Goal: Task Accomplishment & Management: Complete application form

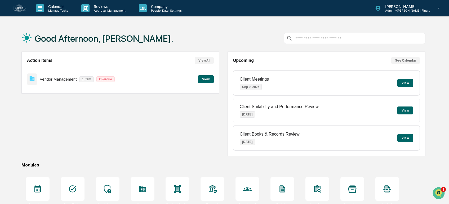
click at [147, 9] on p "People, Data, Settings" at bounding box center [166, 11] width 38 height 4
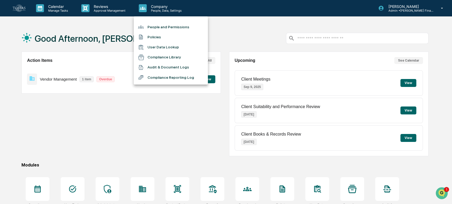
click at [180, 79] on li "Compliance Reporting Log" at bounding box center [171, 78] width 74 height 10
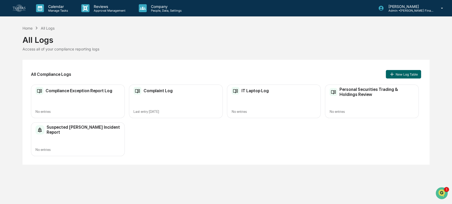
click at [78, 129] on h2 "Suspected [PERSON_NAME] Incident Report" at bounding box center [84, 130] width 74 height 10
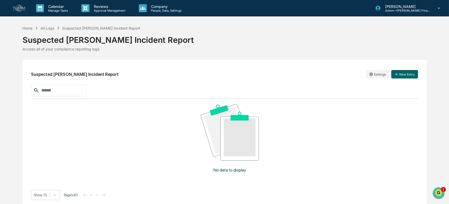
click at [88, 71] on div "Suspected [PERSON_NAME] Incident Report Settings New Entry" at bounding box center [224, 74] width 387 height 12
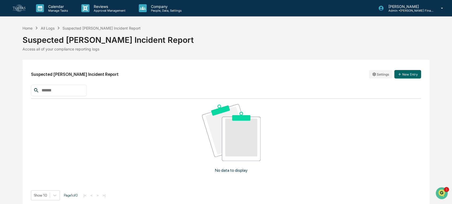
click at [374, 72] on html "Calendar Manage Tasks Reviews Approval Management Company People, Data, Setting…" at bounding box center [226, 102] width 452 height 204
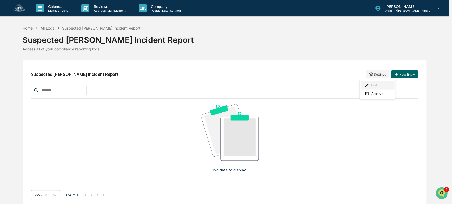
click at [374, 86] on div "Edit" at bounding box center [377, 85] width 34 height 8
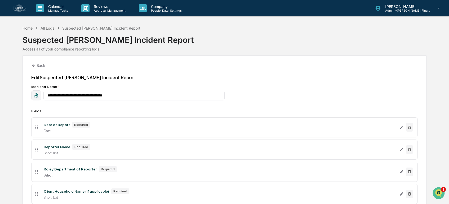
click at [55, 80] on div "Edit Suspected [PERSON_NAME] Incident Report" at bounding box center [224, 78] width 387 height 6
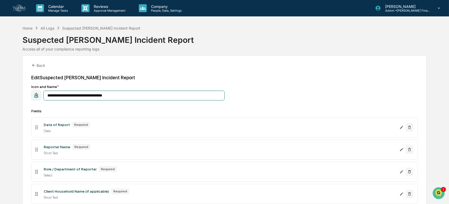
drag, startPoint x: 66, startPoint y: 95, endPoint x: 37, endPoint y: 92, distance: 29.1
click at [37, 92] on div "**********" at bounding box center [127, 96] width 193 height 10
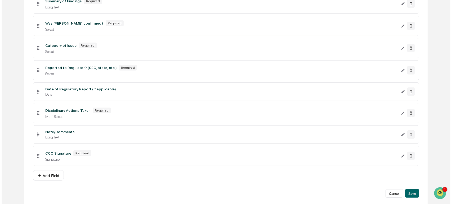
scroll to position [466, 0]
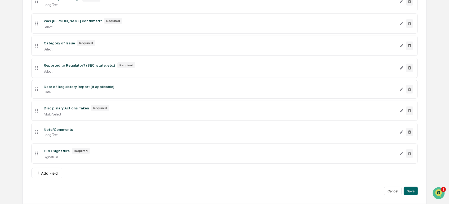
type input "**********"
click at [413, 192] on button "Save" at bounding box center [411, 191] width 14 height 8
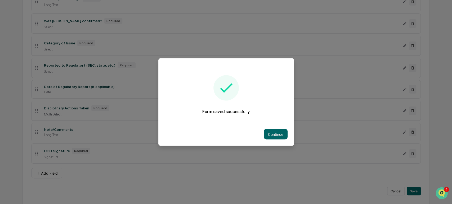
click at [274, 137] on button "Continue" at bounding box center [276, 134] width 24 height 11
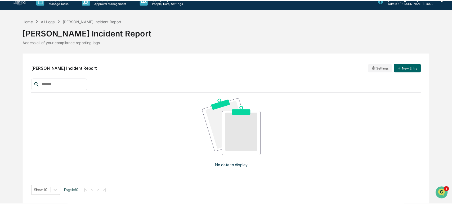
scroll to position [4, 0]
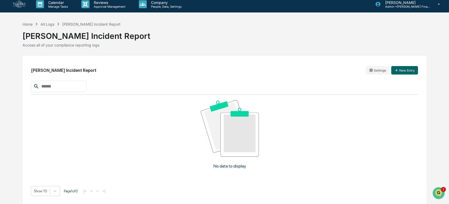
click at [400, 66] on div "[PERSON_NAME] Incident Report Settings New Entry" at bounding box center [224, 70] width 387 height 12
click at [401, 69] on button "New Entry" at bounding box center [404, 70] width 27 height 8
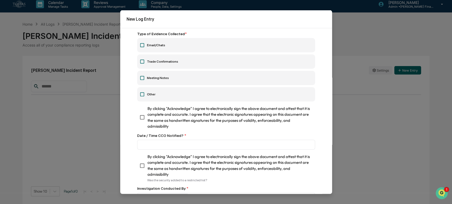
scroll to position [284, 0]
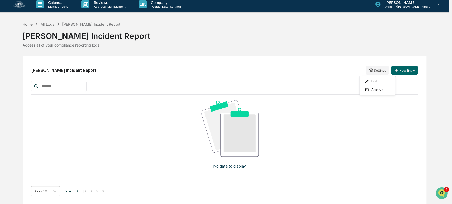
click at [381, 70] on html "Calendar Manage Tasks Reviews Approval Management Company People, Data, Setting…" at bounding box center [226, 98] width 452 height 204
click at [368, 81] on div "Edit" at bounding box center [377, 81] width 34 height 8
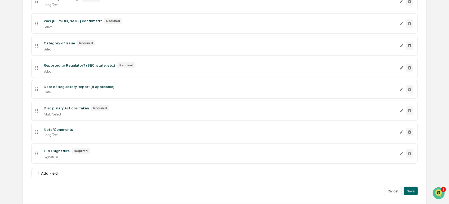
scroll to position [437, 0]
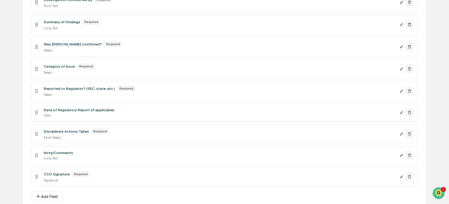
click at [83, 97] on div "Select" at bounding box center [219, 95] width 351 height 4
click at [400, 93] on icon "Edit Reported to Regulator? (SEC, state, etc.) field" at bounding box center [401, 91] width 4 height 4
click at [67, 79] on li "Category of Issue Required Select" at bounding box center [224, 69] width 387 height 20
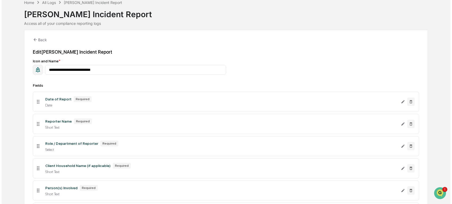
scroll to position [0, 0]
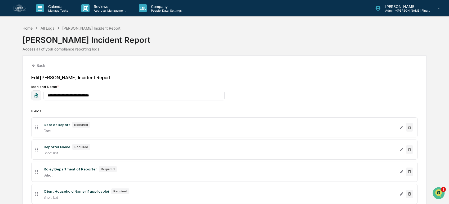
click at [35, 66] on icon at bounding box center [33, 65] width 5 height 5
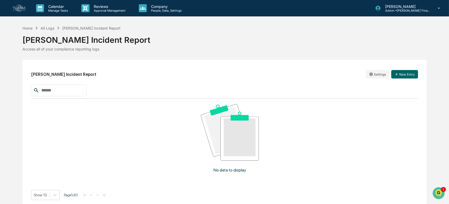
click at [408, 71] on button "New Entry" at bounding box center [404, 74] width 27 height 8
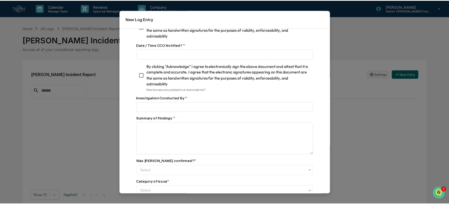
scroll to position [341, 0]
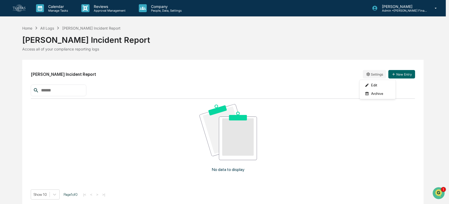
click at [375, 75] on html "Calendar Manage Tasks Reviews Approval Management Company People, Data, Setting…" at bounding box center [224, 102] width 449 height 204
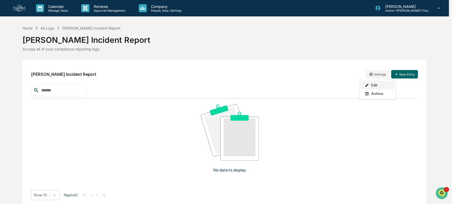
click at [370, 85] on div "Edit" at bounding box center [377, 85] width 34 height 8
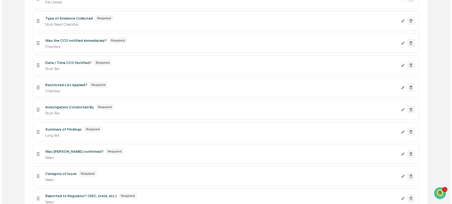
scroll to position [319, 0]
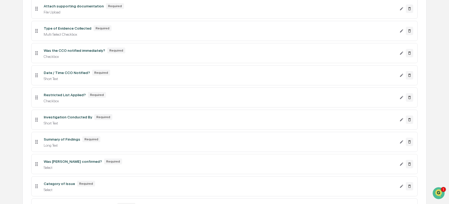
click at [402, 99] on icon "Edit Restricted List Applied? field" at bounding box center [401, 97] width 3 height 3
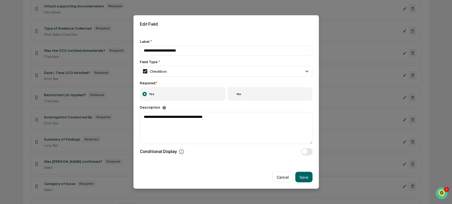
click at [180, 75] on div "Checkbox" at bounding box center [226, 71] width 173 height 11
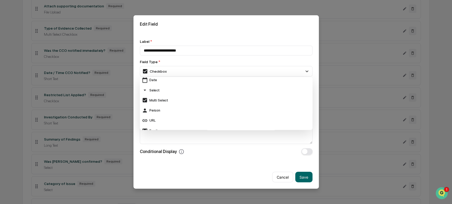
scroll to position [59, 0]
click at [166, 83] on div "Select" at bounding box center [226, 85] width 168 height 6
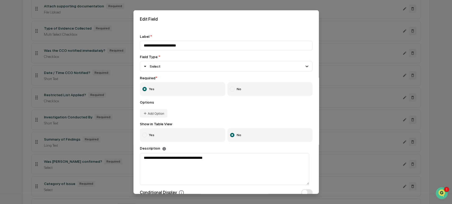
click at [154, 116] on button "Add Option" at bounding box center [154, 113] width 28 height 8
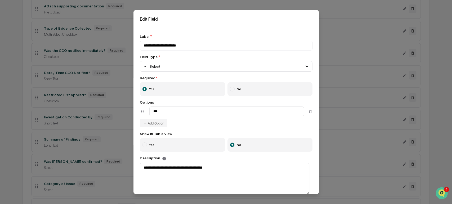
type input "***"
click at [155, 124] on button "Add Option" at bounding box center [154, 123] width 28 height 8
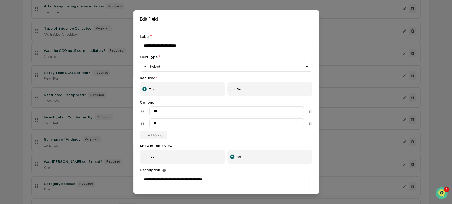
type input "**"
click at [194, 135] on div "Options *** ** Add Option" at bounding box center [226, 119] width 173 height 39
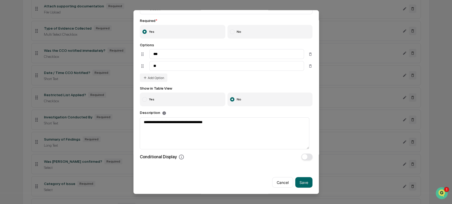
click at [302, 182] on button "Save" at bounding box center [303, 182] width 17 height 11
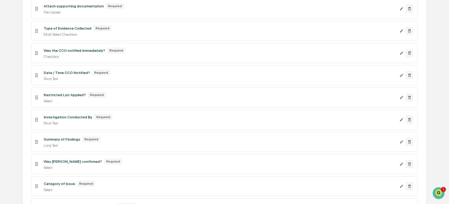
click at [397, 56] on div "Was the CCO notified immediately? Required Checkbox" at bounding box center [219, 53] width 360 height 11
click at [401, 55] on icon "Edit Was the CCO notified immediately? field" at bounding box center [401, 53] width 3 height 3
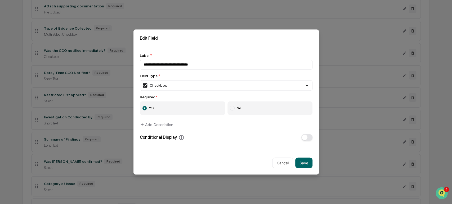
click at [154, 86] on div "Checkbox" at bounding box center [154, 86] width 25 height 6
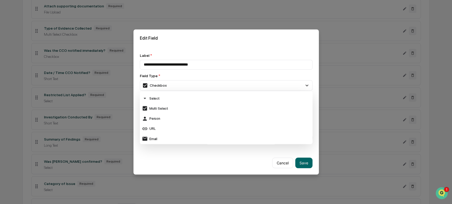
click at [158, 99] on div "Select" at bounding box center [226, 99] width 168 height 6
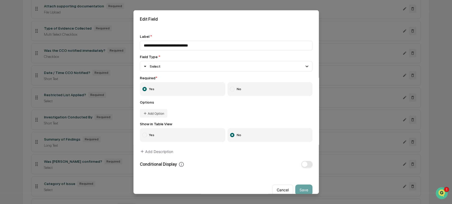
click at [157, 114] on button "Add Option" at bounding box center [154, 113] width 28 height 8
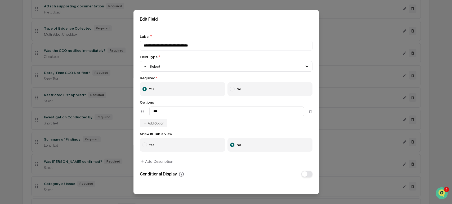
type input "***"
click at [154, 124] on button "Add Option" at bounding box center [154, 123] width 28 height 8
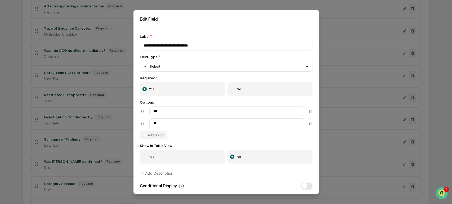
type input "**"
click at [225, 130] on div "Options *** ** Add Option" at bounding box center [226, 119] width 173 height 39
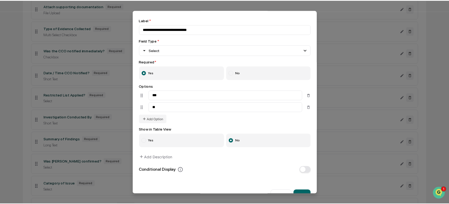
scroll to position [30, 0]
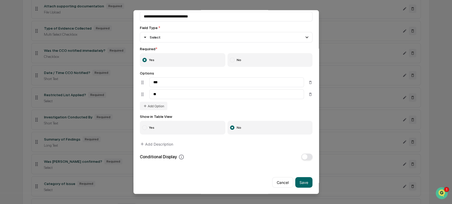
click at [305, 183] on button "Save" at bounding box center [303, 182] width 17 height 11
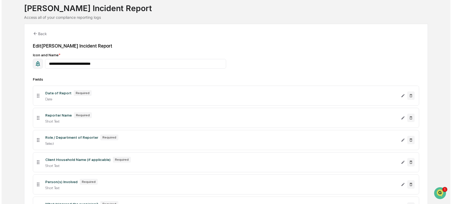
scroll to position [0, 0]
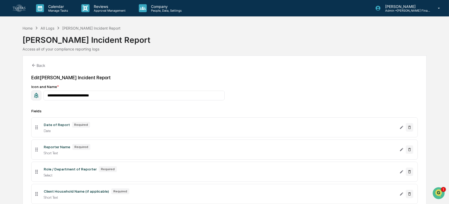
click at [37, 65] on button "Back" at bounding box center [38, 65] width 14 height 11
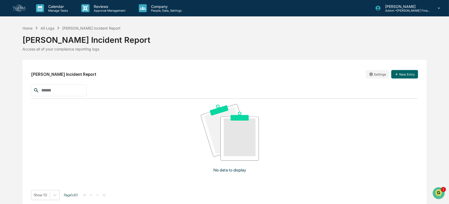
click at [413, 74] on button "New Entry" at bounding box center [404, 74] width 27 height 8
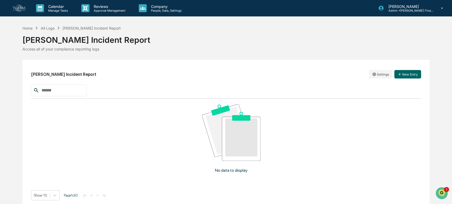
click at [381, 75] on html "Calendar Manage Tasks Reviews Approval Management Company People, Data, Setting…" at bounding box center [226, 102] width 452 height 204
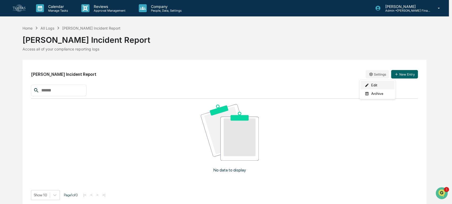
click at [370, 84] on div "Edit" at bounding box center [377, 85] width 34 height 8
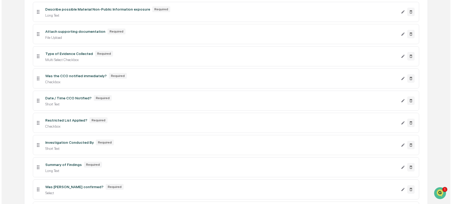
scroll to position [294, 0]
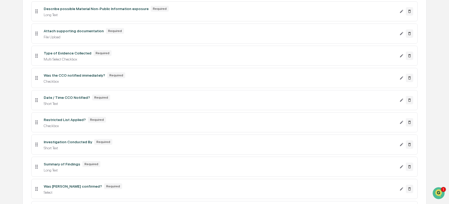
click at [404, 81] on div at bounding box center [406, 78] width 14 height 8
click at [400, 80] on icon "Edit Was the CCO notified immediately? field" at bounding box center [401, 78] width 4 height 4
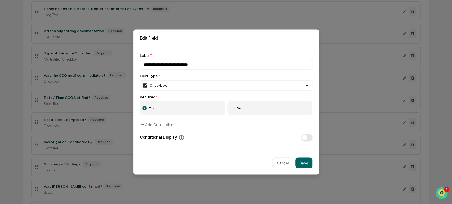
click at [157, 89] on div "Checkbox" at bounding box center [226, 85] width 173 height 11
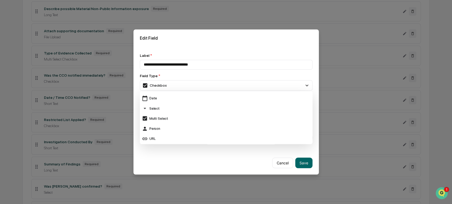
scroll to position [59, 0]
click at [157, 98] on div "Select" at bounding box center [226, 99] width 168 height 6
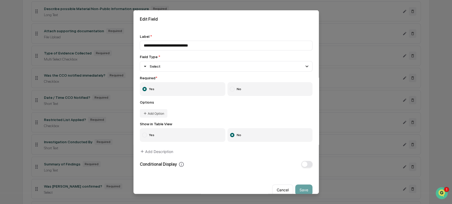
click at [162, 112] on button "Add Option" at bounding box center [154, 113] width 28 height 8
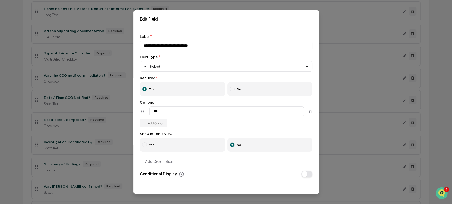
type input "***"
click at [166, 124] on button "Add Option" at bounding box center [154, 123] width 28 height 8
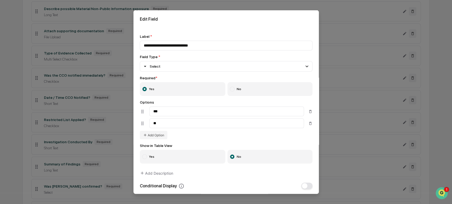
type input "**"
click at [179, 143] on div "**********" at bounding box center [226, 111] width 173 height 155
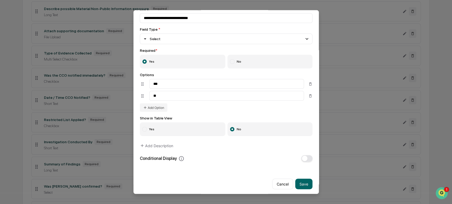
scroll to position [30, 0]
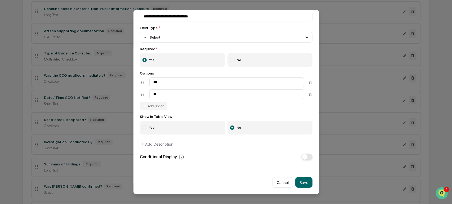
click at [301, 182] on button "Save" at bounding box center [303, 182] width 17 height 11
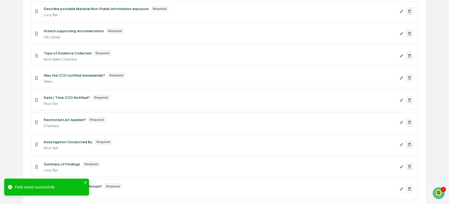
click at [65, 84] on div "Select" at bounding box center [219, 81] width 351 height 4
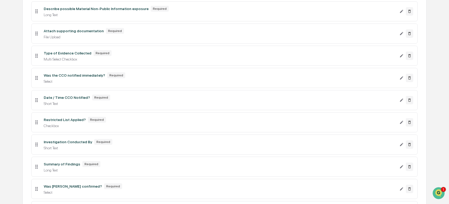
click at [404, 124] on div at bounding box center [406, 122] width 14 height 8
click at [402, 125] on icon "Edit Restricted List Applied? field" at bounding box center [401, 123] width 4 height 4
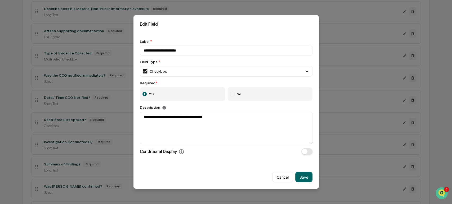
click at [157, 70] on div "Checkbox" at bounding box center [154, 72] width 25 height 6
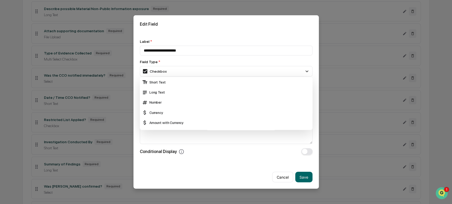
scroll to position [29, 0]
click at [159, 110] on div "Select" at bounding box center [226, 114] width 173 height 10
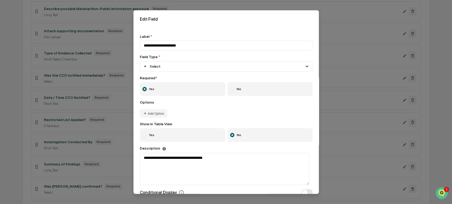
click at [150, 114] on button "Add Option" at bounding box center [154, 113] width 28 height 8
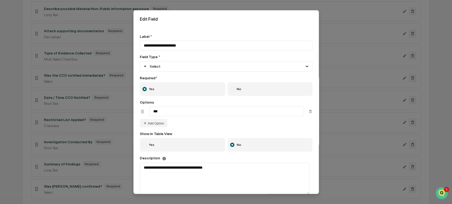
type input "***"
click at [158, 126] on button "Add Option" at bounding box center [154, 123] width 28 height 8
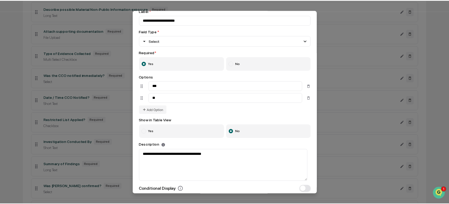
scroll to position [59, 0]
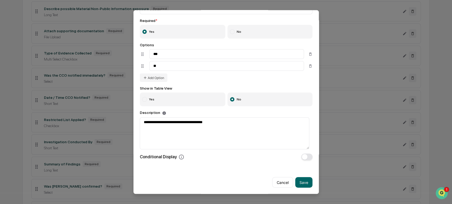
type input "**"
click at [301, 181] on button "Save" at bounding box center [303, 182] width 17 height 11
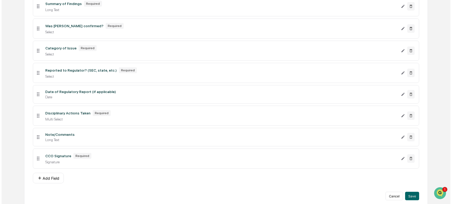
scroll to position [466, 0]
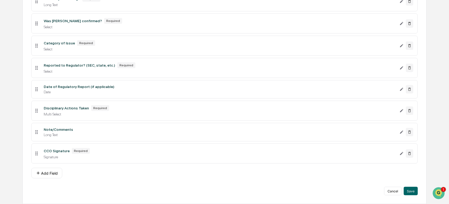
click at [410, 190] on button "Save" at bounding box center [411, 191] width 14 height 8
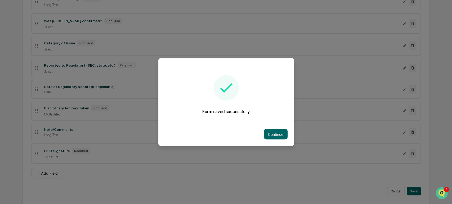
click at [277, 135] on button "Continue" at bounding box center [276, 134] width 24 height 11
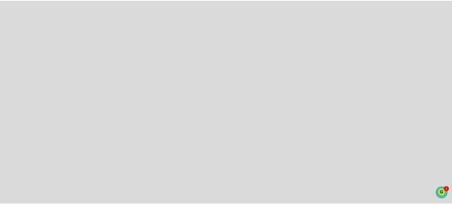
scroll to position [4, 0]
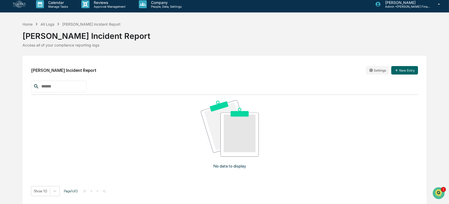
click at [402, 70] on button "New Entry" at bounding box center [404, 70] width 27 height 8
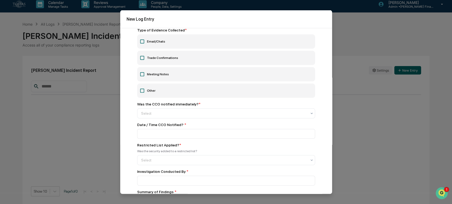
scroll to position [284, 0]
click at [217, 117] on div "Select" at bounding box center [224, 112] width 171 height 7
click at [308, 106] on div "Was the CCO notified immediately? *" at bounding box center [226, 103] width 178 height 4
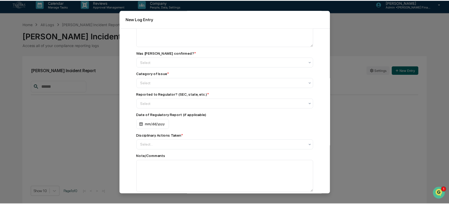
scroll to position [534, 0]
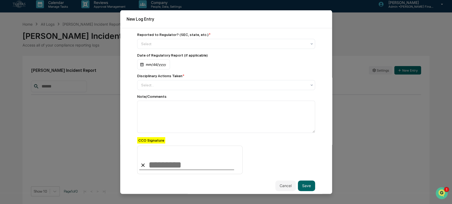
click at [282, 188] on button "Cancel" at bounding box center [285, 186] width 20 height 11
